Goal: Task Accomplishment & Management: Manage account settings

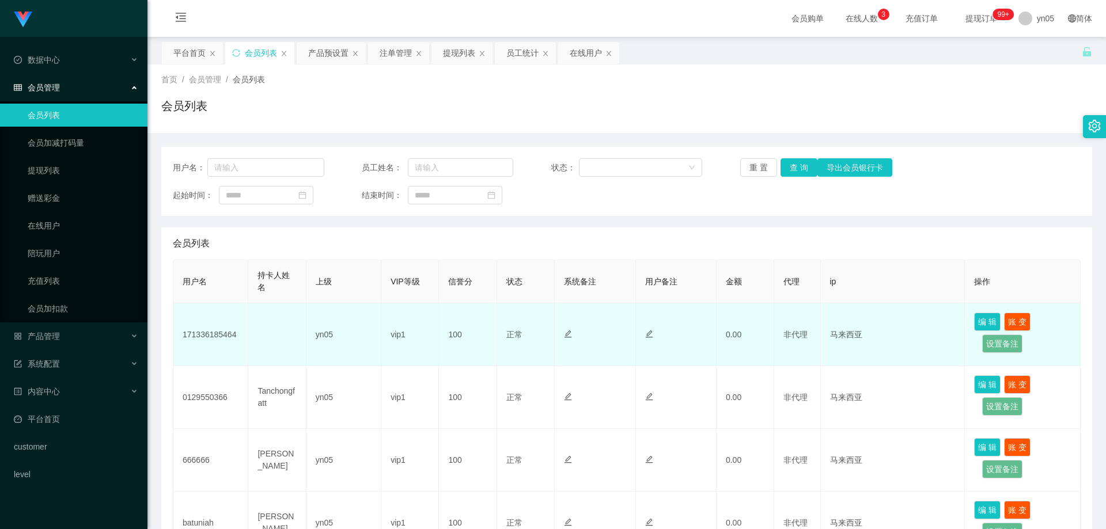
click at [206, 332] on td "171336185464" at bounding box center [210, 335] width 75 height 63
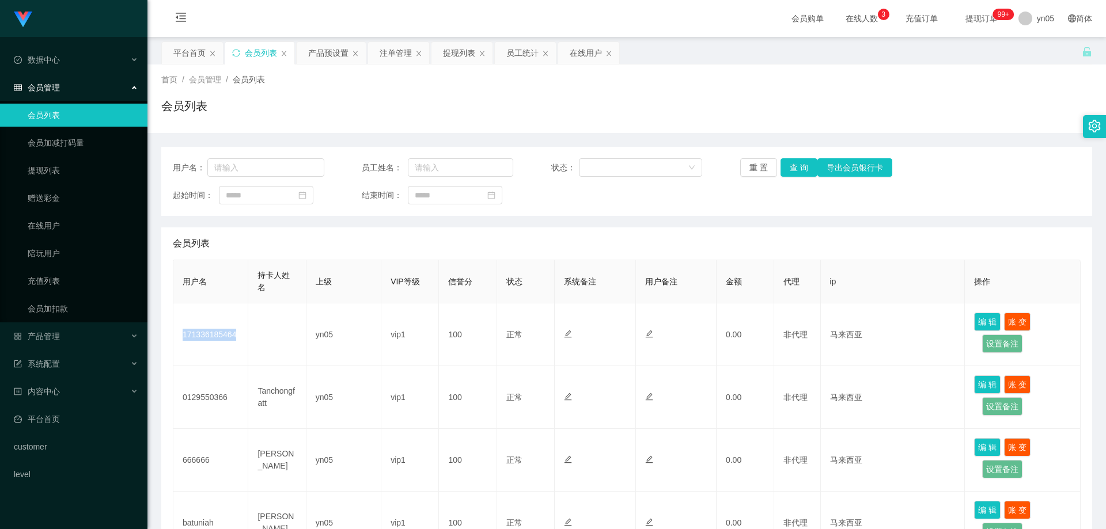
copy td "171336185464"
click at [58, 336] on span "产品管理" at bounding box center [37, 336] width 46 height 9
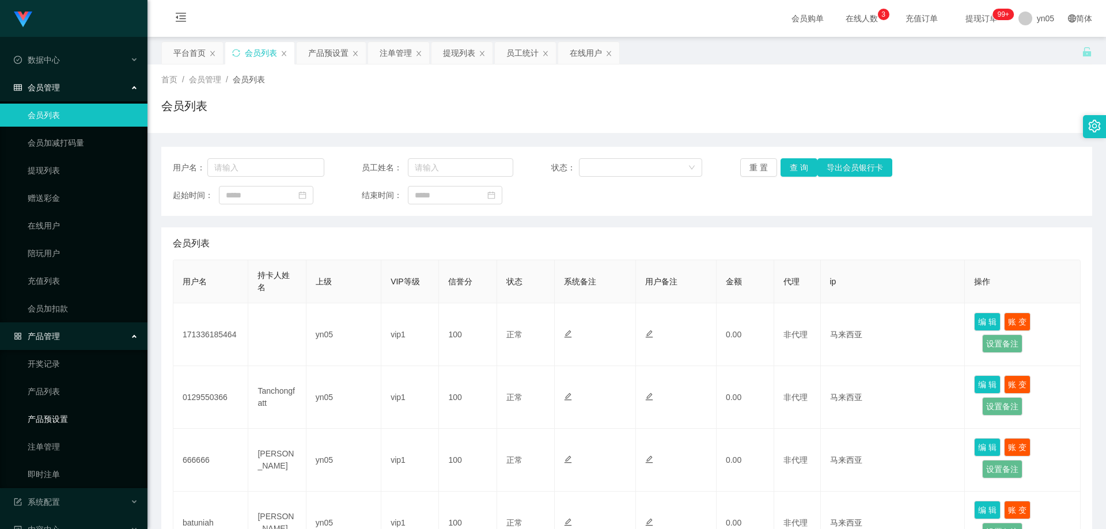
drag, startPoint x: 63, startPoint y: 421, endPoint x: 162, endPoint y: 424, distance: 99.7
click at [63, 421] on link "产品预设置" at bounding box center [83, 419] width 111 height 23
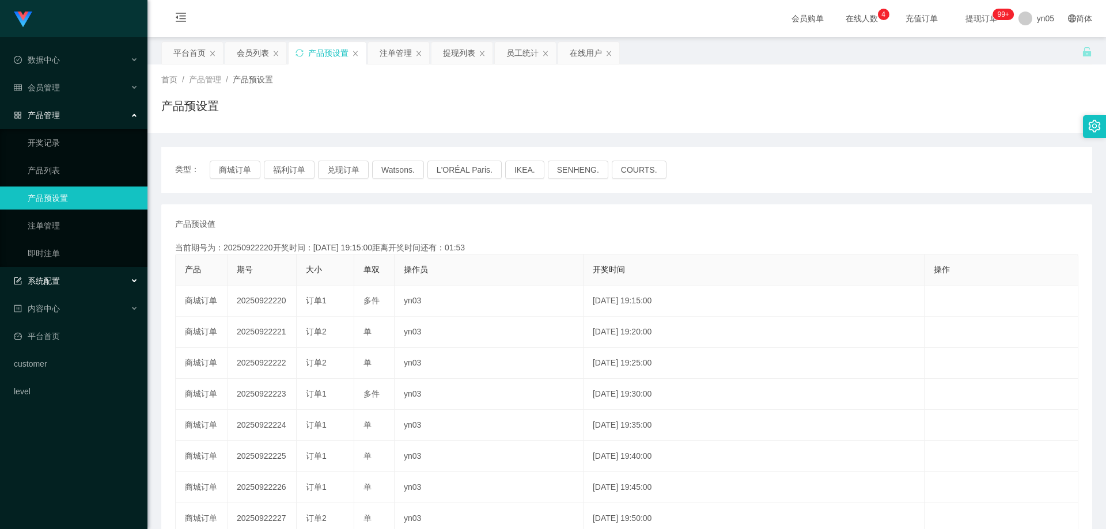
click at [60, 282] on div "系统配置" at bounding box center [73, 281] width 147 height 23
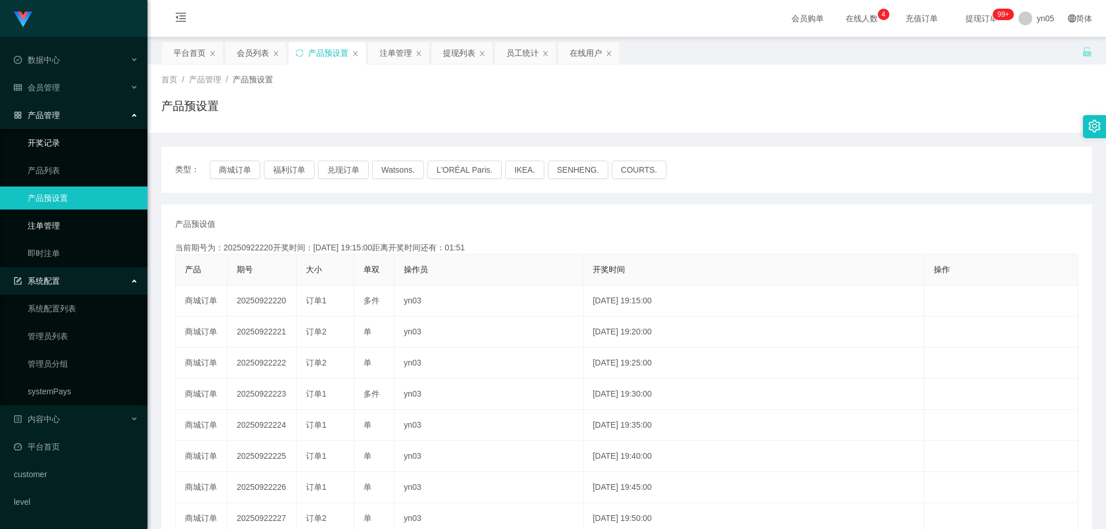
click at [61, 231] on link "注单管理" at bounding box center [83, 225] width 111 height 23
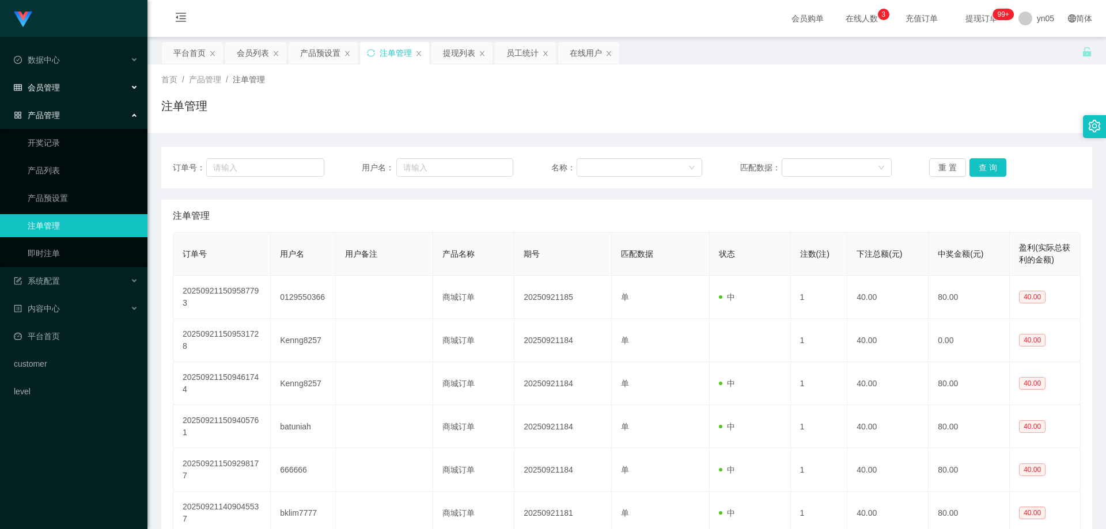
click at [52, 88] on span "会员管理" at bounding box center [37, 87] width 46 height 9
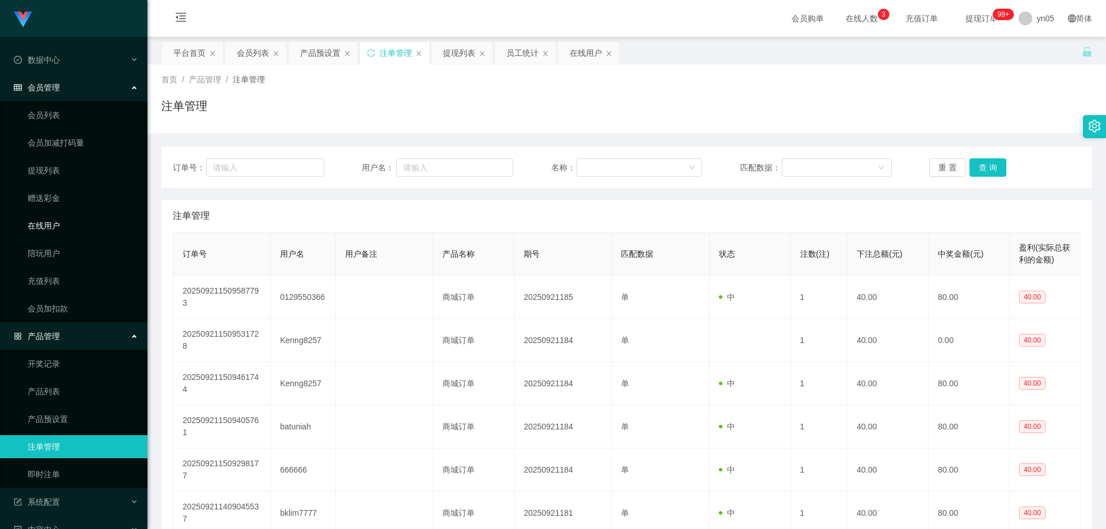
click at [55, 228] on link "在线用户" at bounding box center [83, 225] width 111 height 23
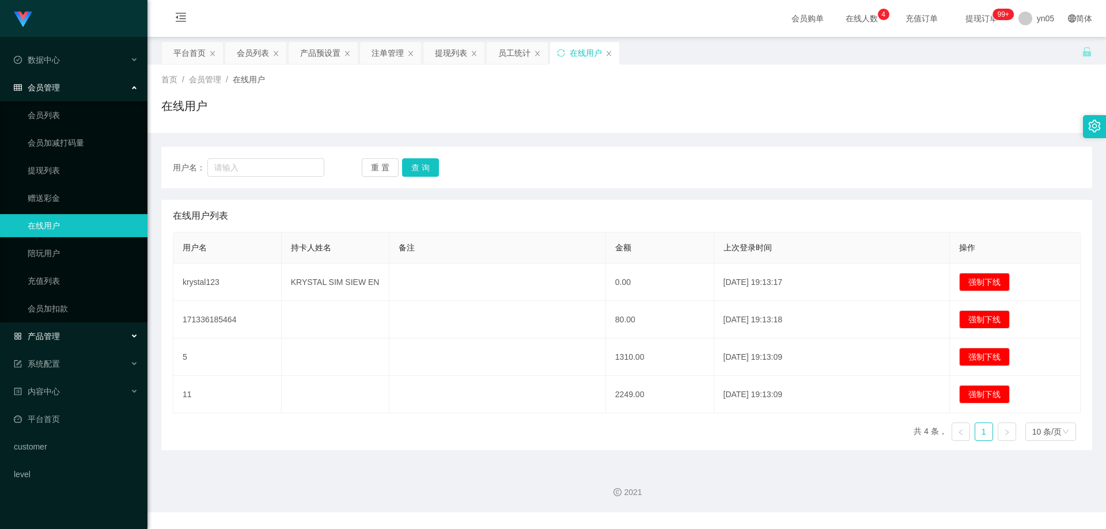
click at [67, 340] on div "产品管理" at bounding box center [73, 336] width 147 height 23
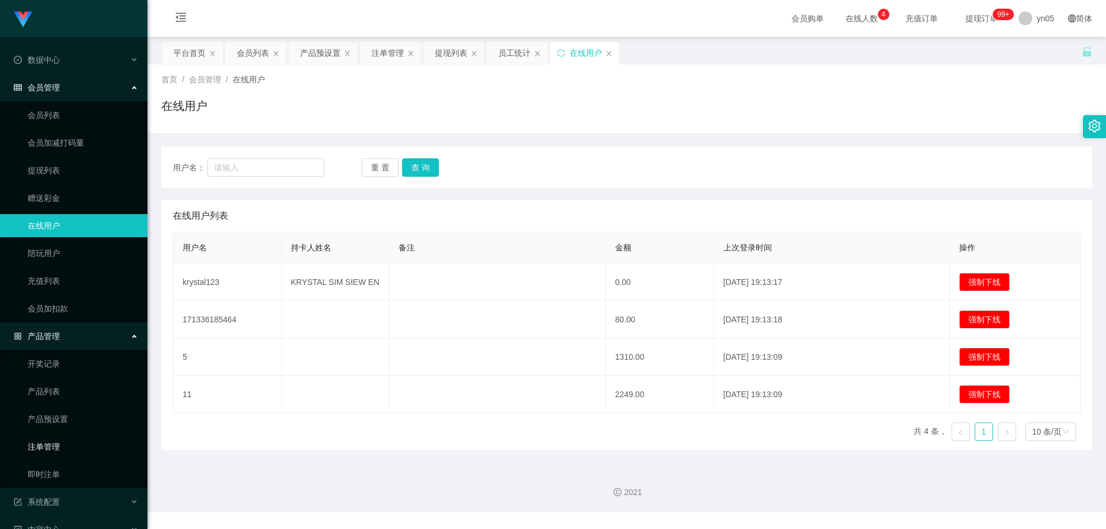
click at [55, 449] on link "注单管理" at bounding box center [83, 446] width 111 height 23
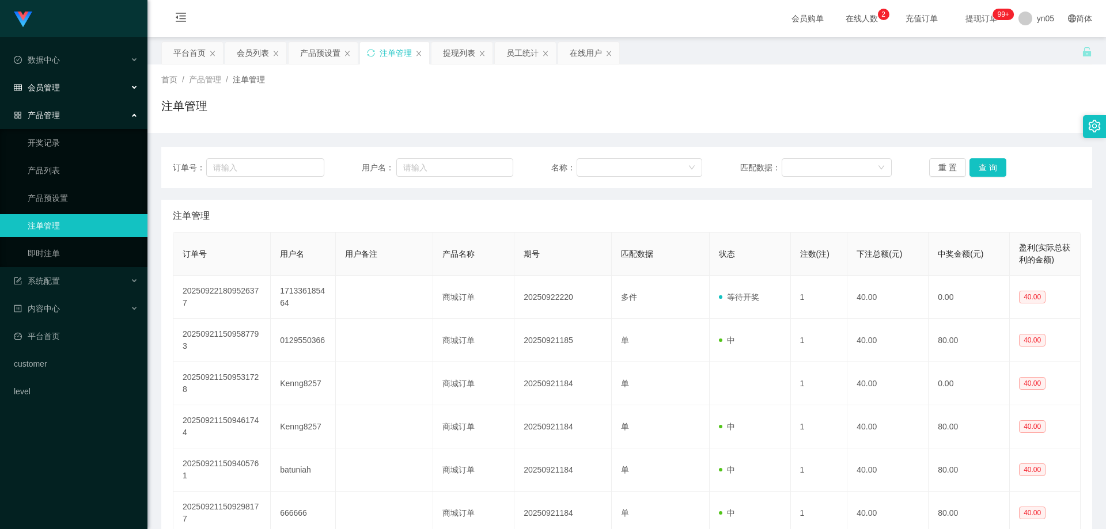
click at [65, 84] on div "会员管理" at bounding box center [73, 87] width 147 height 23
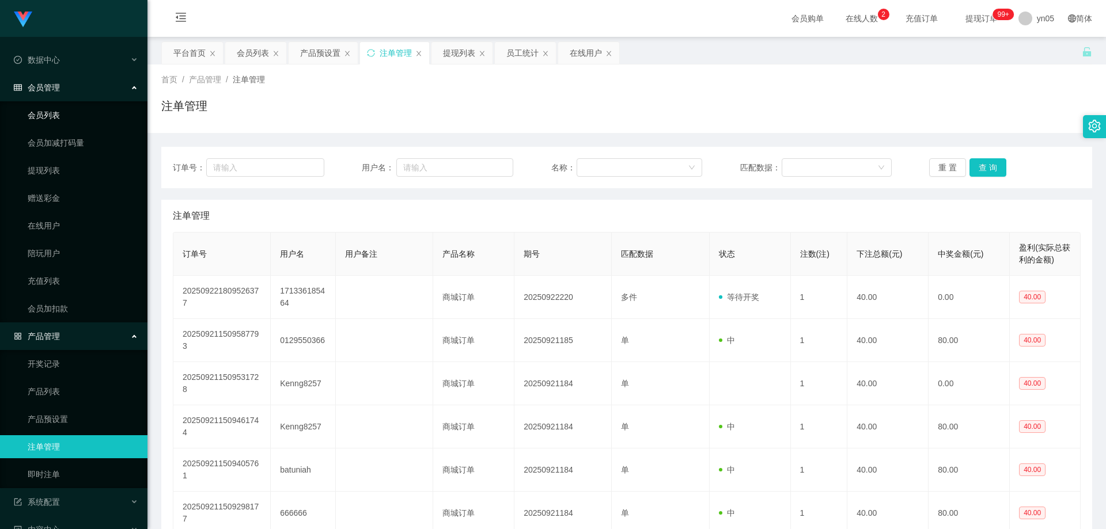
click at [69, 108] on link "会员列表" at bounding box center [83, 115] width 111 height 23
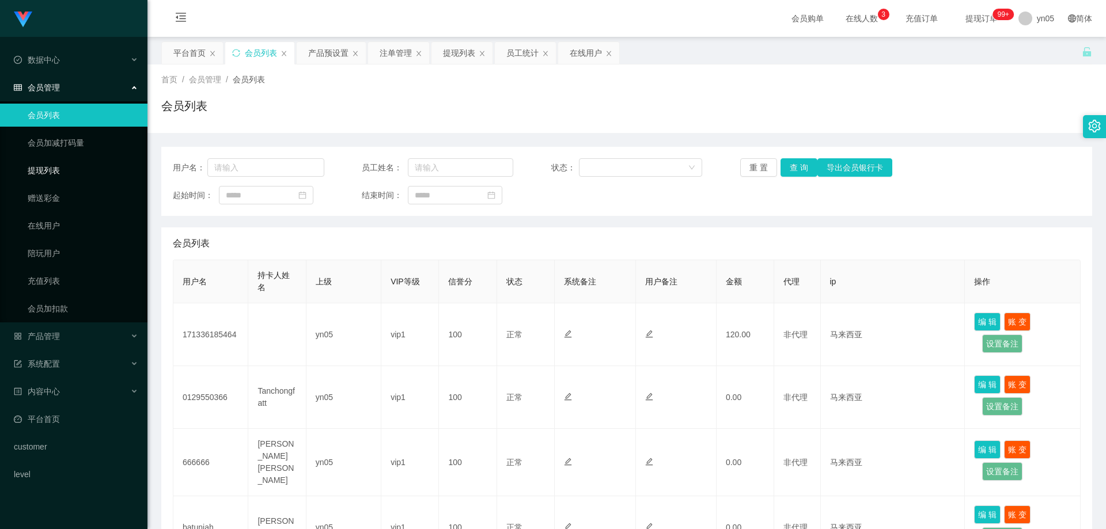
click at [68, 177] on link "提现列表" at bounding box center [83, 170] width 111 height 23
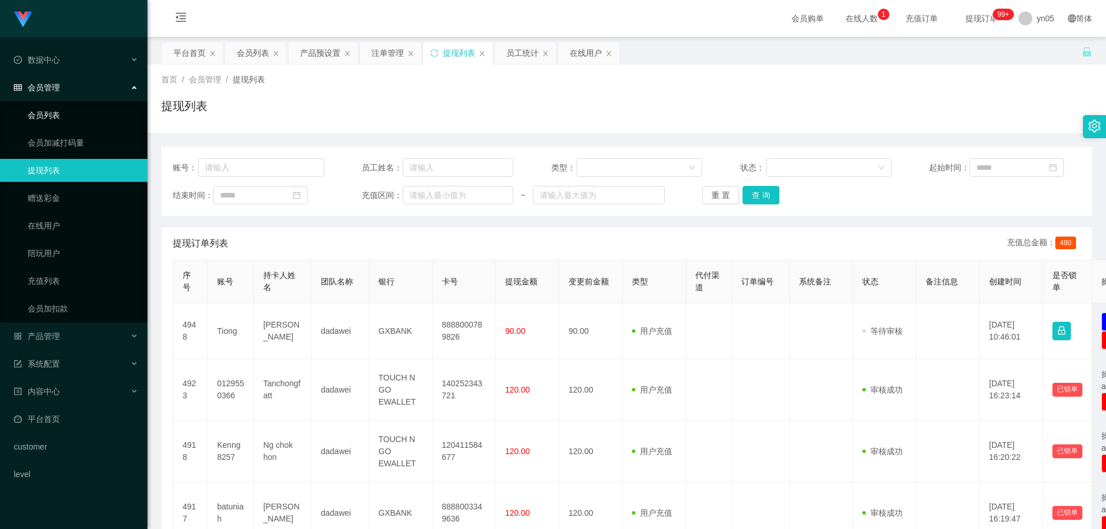
click at [81, 115] on link "会员列表" at bounding box center [83, 115] width 111 height 23
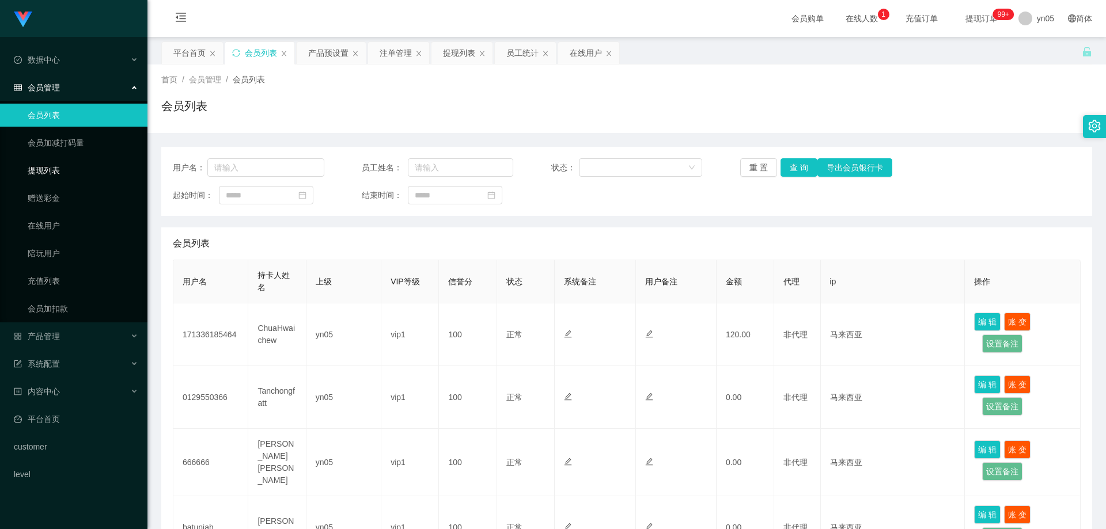
click at [48, 167] on link "提现列表" at bounding box center [83, 170] width 111 height 23
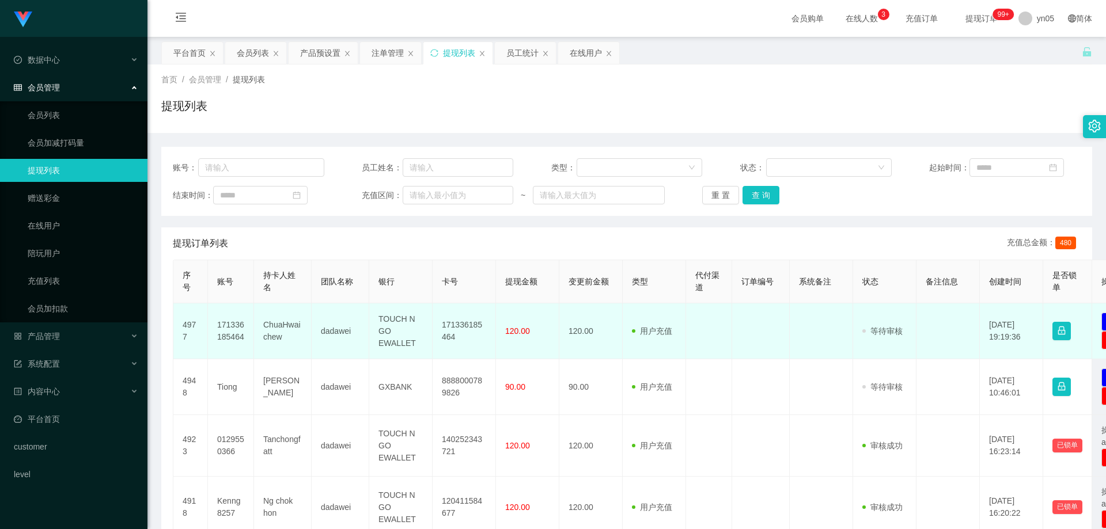
click at [231, 324] on td "171336185464" at bounding box center [231, 332] width 46 height 56
copy td "171336185464"
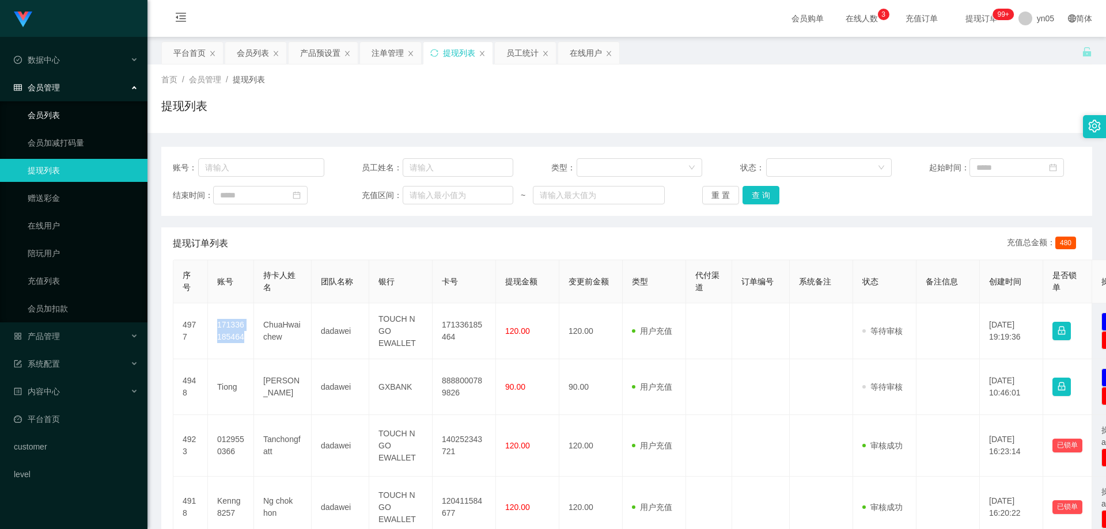
click at [71, 110] on link "会员列表" at bounding box center [83, 115] width 111 height 23
